Goal: Submit feedback/report problem

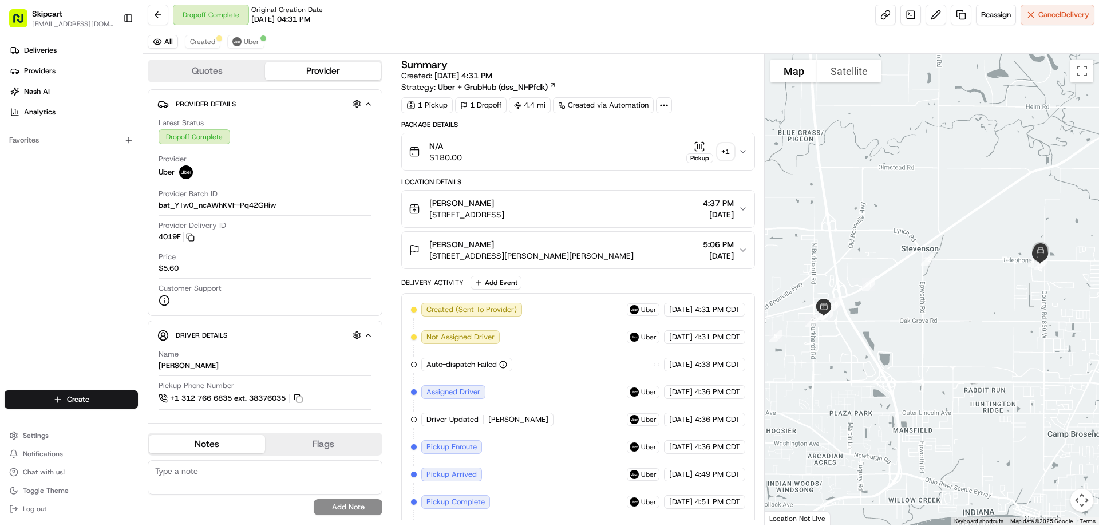
click at [513, 156] on div "N/A $180.00 Pickup + 1" at bounding box center [573, 151] width 329 height 23
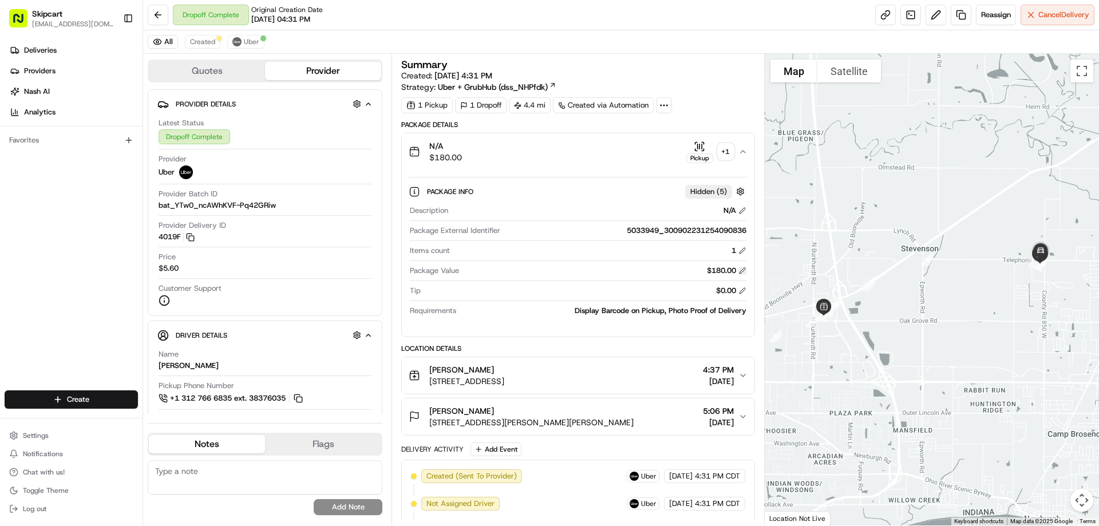
click at [741, 270] on button at bounding box center [742, 271] width 8 height 8
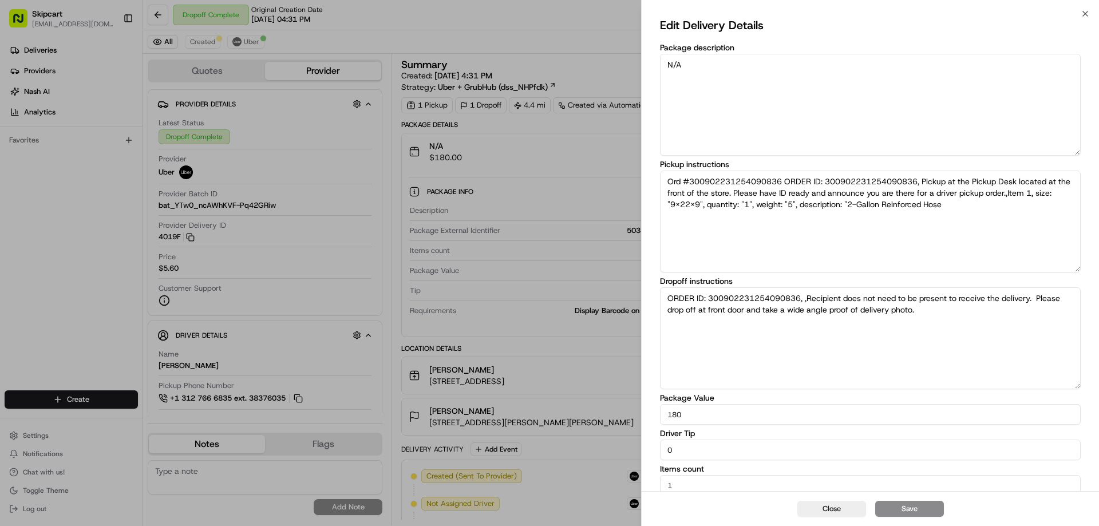
click at [718, 423] on input "180" at bounding box center [870, 414] width 421 height 21
click at [846, 504] on button "Close" at bounding box center [831, 509] width 69 height 16
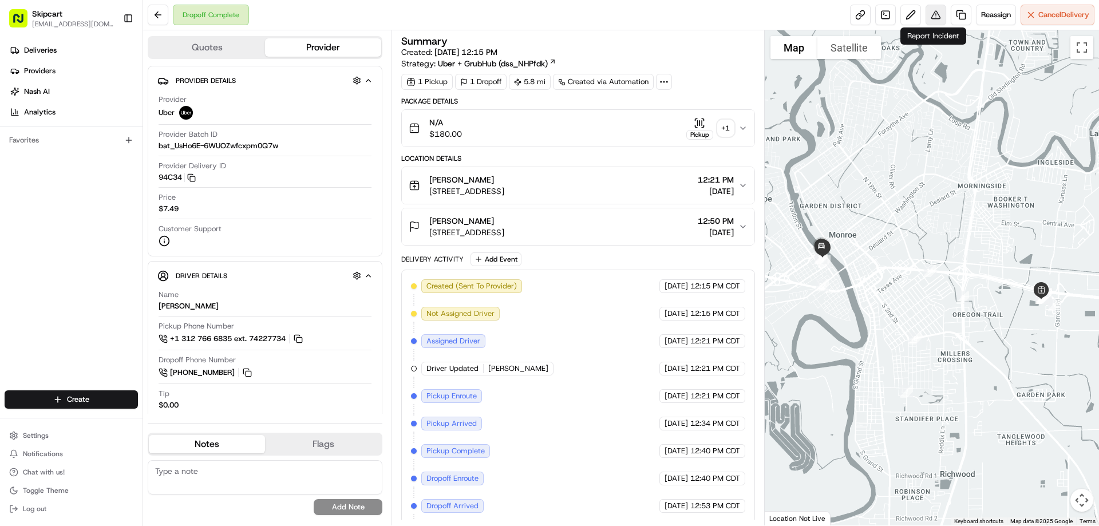
click at [937, 18] on button at bounding box center [936, 15] width 21 height 21
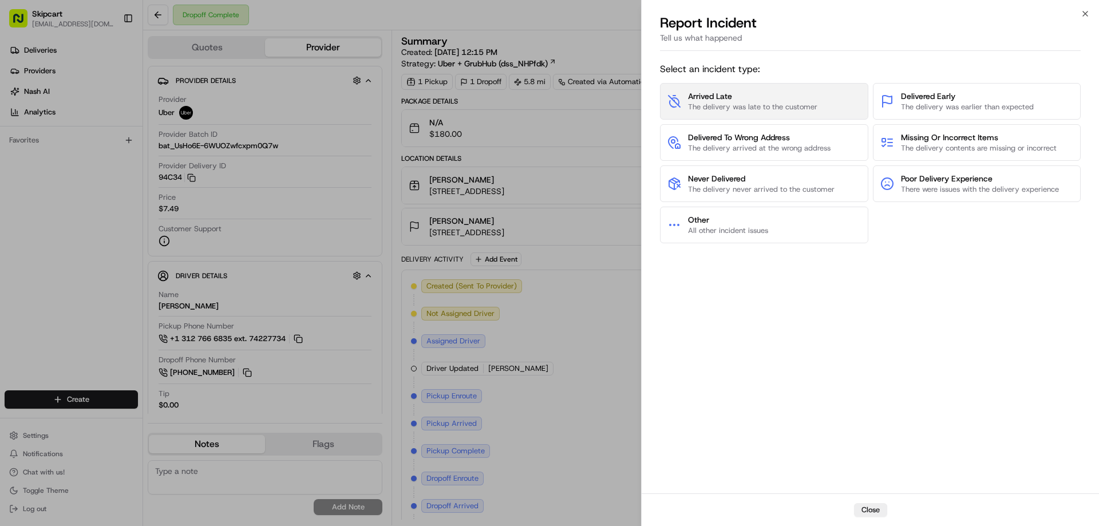
click at [765, 99] on span "Arrived Late" at bounding box center [752, 95] width 129 height 11
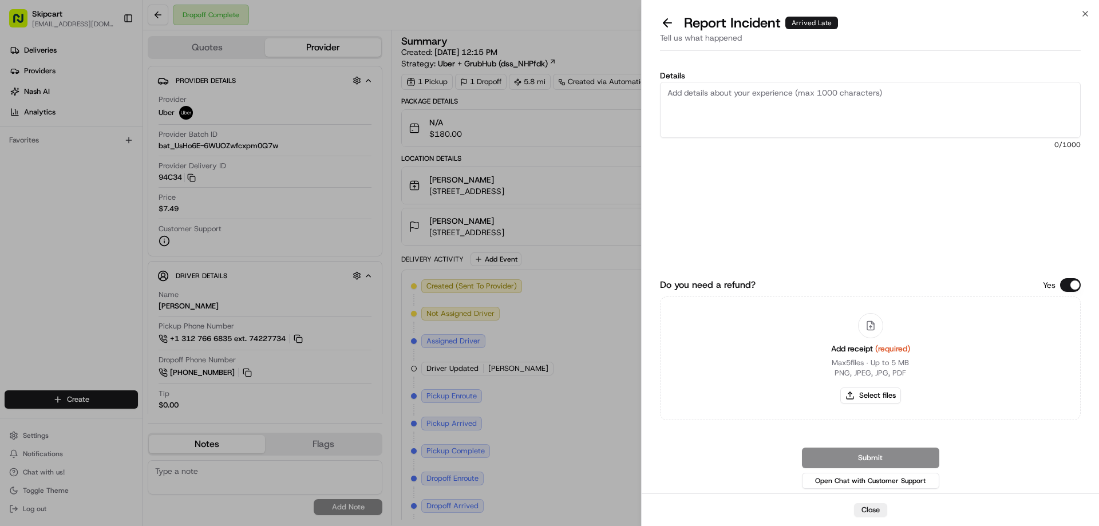
click at [765, 99] on textarea "Details" at bounding box center [870, 110] width 421 height 56
click at [993, 94] on textarea "Details" at bounding box center [870, 110] width 421 height 56
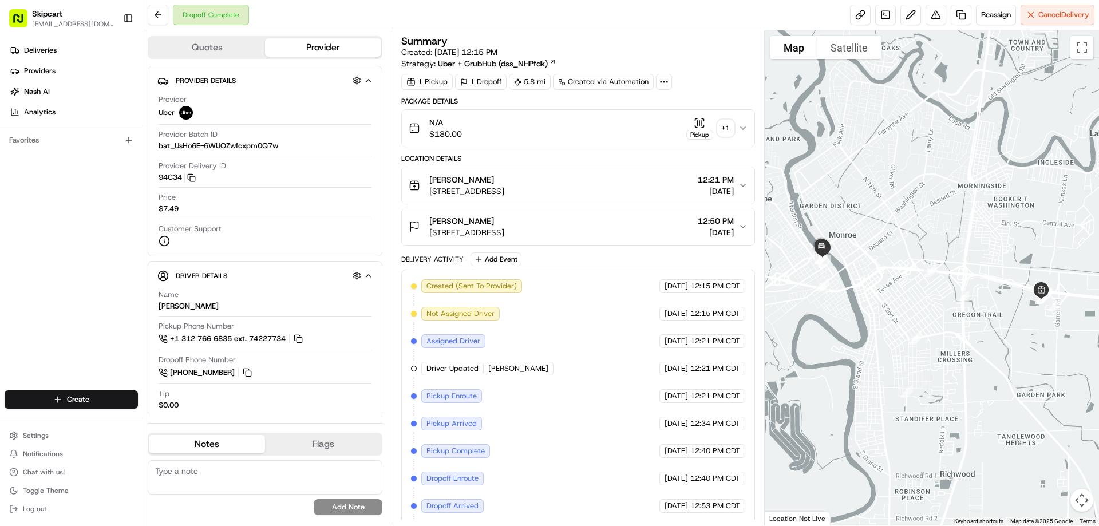
click at [555, 125] on div "N/A $180.00 Pickup + 1" at bounding box center [573, 128] width 329 height 23
